Goal: Find specific page/section: Find specific page/section

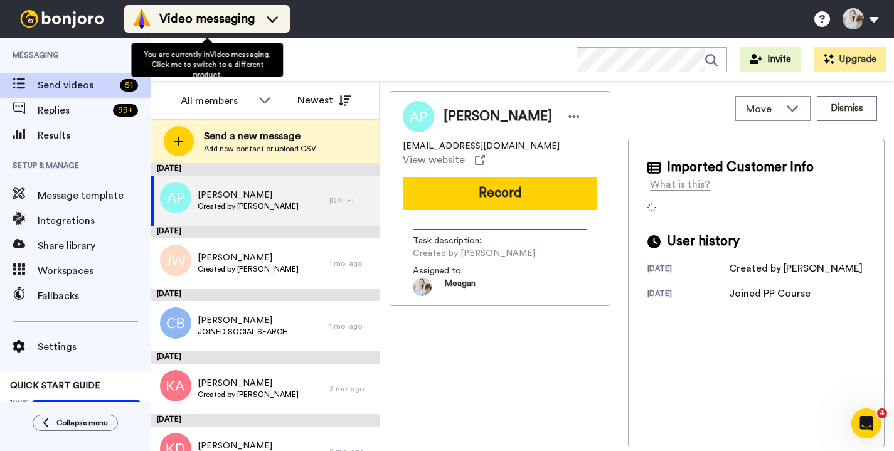
click at [255, 21] on span "Video messaging" at bounding box center [206, 19] width 95 height 18
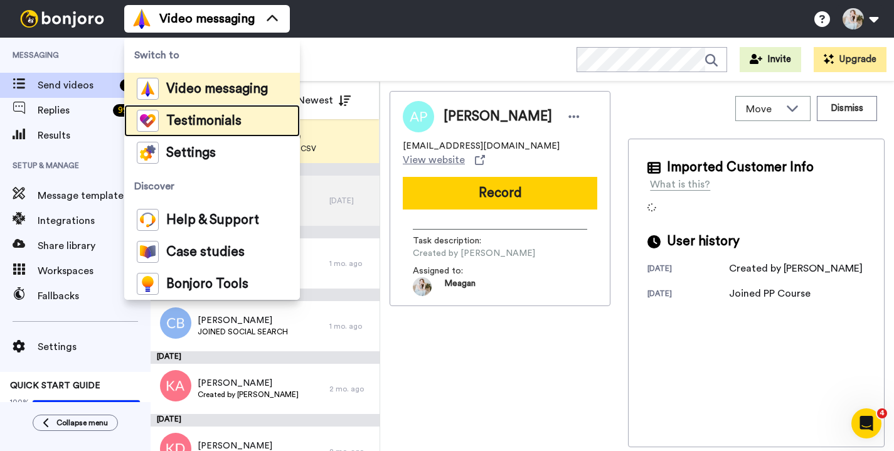
click at [230, 120] on span "Testimonials" at bounding box center [203, 121] width 75 height 13
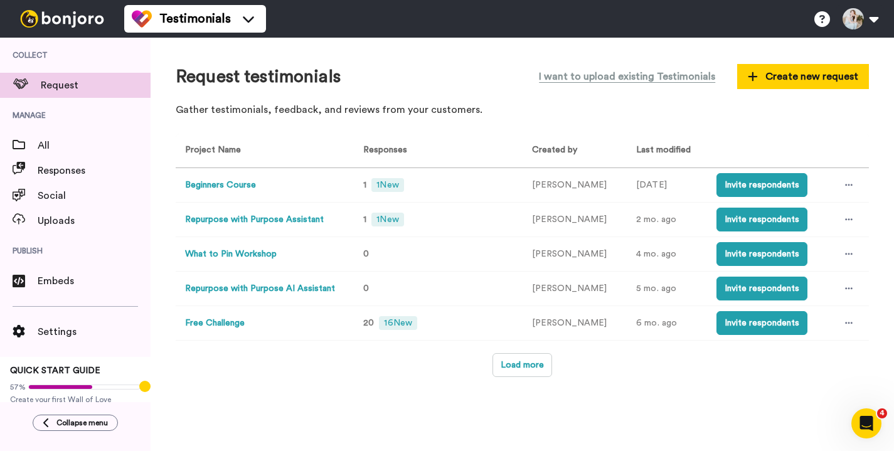
click at [311, 223] on button "Repurpose with Purpose Assistant" at bounding box center [254, 219] width 139 height 13
